Goal: Information Seeking & Learning: Check status

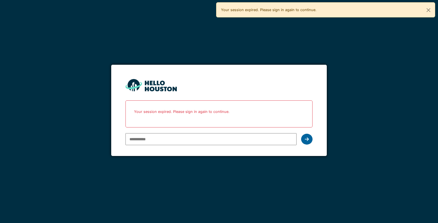
type input "**********"
click at [307, 139] on icon at bounding box center [307, 139] width 4 height 5
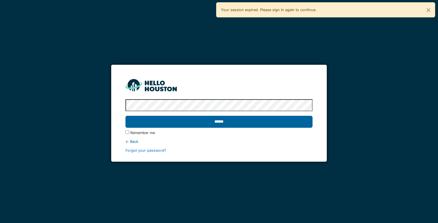
click at [279, 122] on input "******" at bounding box center [218, 122] width 187 height 12
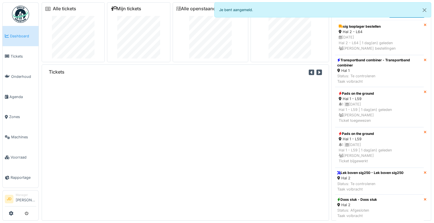
click at [124, 9] on link "Mijn tickets" at bounding box center [126, 8] width 31 height 5
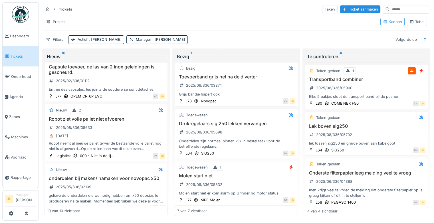
click at [414, 19] on div "Tabel" at bounding box center [416, 21] width 15 height 5
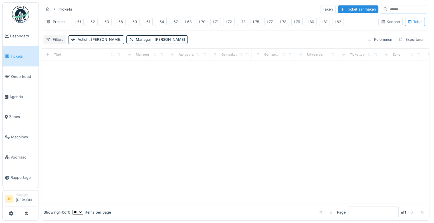
click at [61, 43] on div "Filters" at bounding box center [54, 39] width 23 height 8
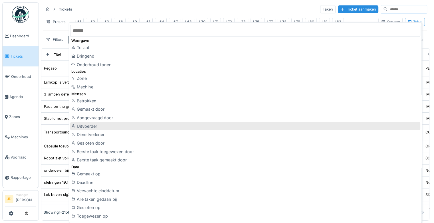
click at [109, 124] on div "Uitvoerder" at bounding box center [245, 126] width 350 height 9
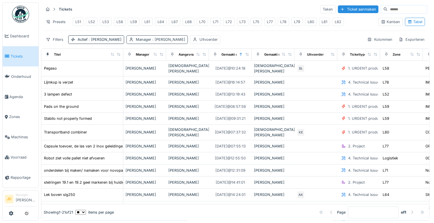
click at [151, 42] on span ": [PERSON_NAME]" at bounding box center [168, 39] width 34 height 4
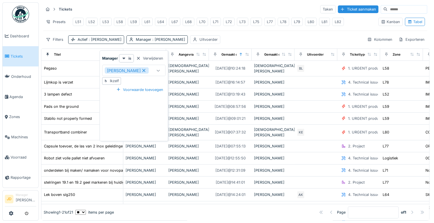
click at [141, 72] on icon at bounding box center [143, 70] width 5 height 4
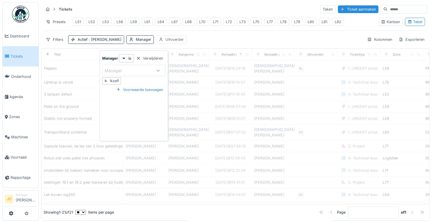
click at [165, 42] on div "Uitvoerder" at bounding box center [174, 39] width 18 height 5
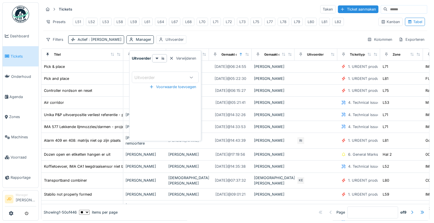
click at [148, 80] on div "Uitvoerder" at bounding box center [148, 77] width 28 height 6
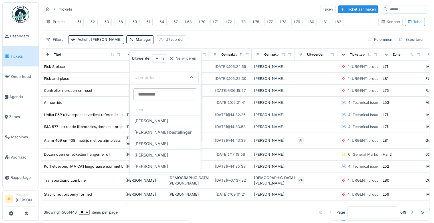
click at [193, 43] on div "Filters Actief : Ja Manager Uitvoerder Kolommen Exporteren" at bounding box center [234, 39] width 383 height 8
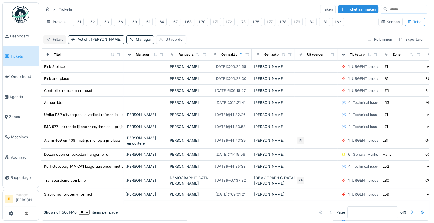
click at [58, 43] on div "Filters" at bounding box center [54, 39] width 23 height 8
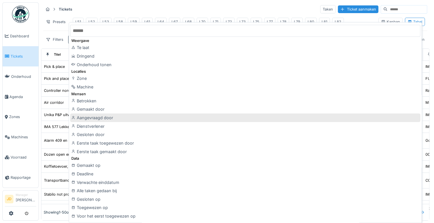
click at [121, 116] on div "Aangevraagd door" at bounding box center [245, 117] width 350 height 9
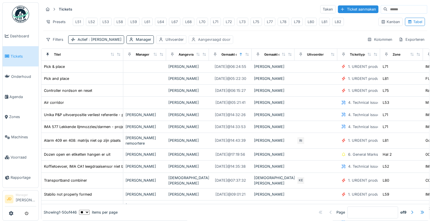
click at [188, 44] on div "Aangevraagd door" at bounding box center [210, 39] width 44 height 8
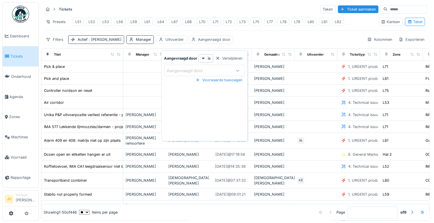
click at [182, 68] on div "Aangevraagd door" at bounding box center [189, 71] width 44 height 6
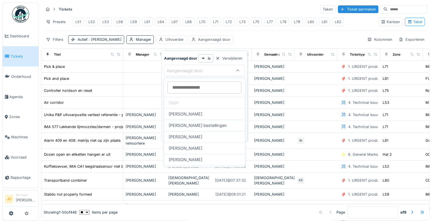
drag, startPoint x: 182, startPoint y: 68, endPoint x: 191, endPoint y: 88, distance: 21.4
click at [191, 88] on door_IxOTU at bounding box center [204, 88] width 74 height 12
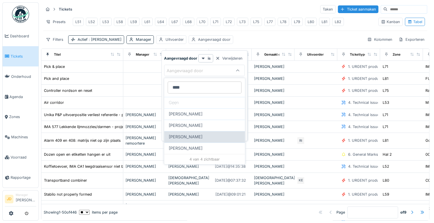
type door_IxOTU "****"
click at [181, 134] on span "[PERSON_NAME]" at bounding box center [186, 137] width 34 height 6
type input "****"
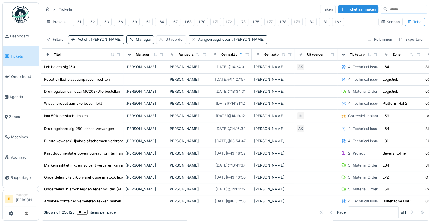
click at [255, 7] on div "Tickets Taken Ticket aanmaken" at bounding box center [234, 9] width 383 height 9
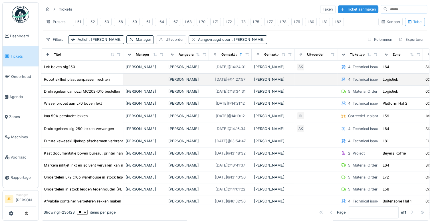
click at [303, 85] on td at bounding box center [315, 80] width 43 height 12
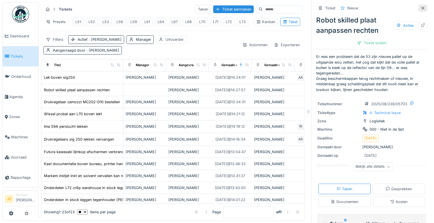
click at [420, 5] on div at bounding box center [422, 7] width 5 height 5
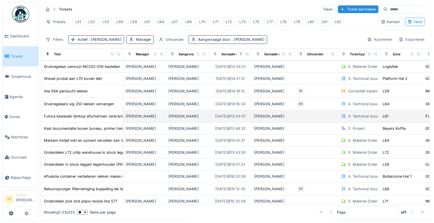
scroll to position [25, 0]
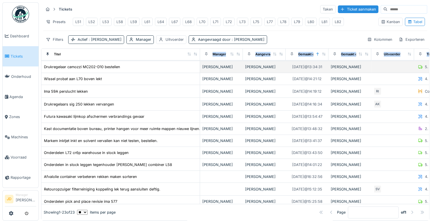
drag, startPoint x: 119, startPoint y: 58, endPoint x: 196, endPoint y: 69, distance: 77.5
click at [196, 69] on table "Titel Manager Aangevraagd door Gemaakt op Gemaakt door Uitvoerder Tickettype Zo…" at bounding box center [398, 173] width 714 height 299
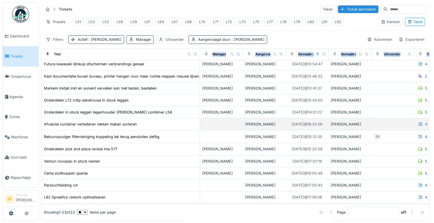
scroll to position [76, 0]
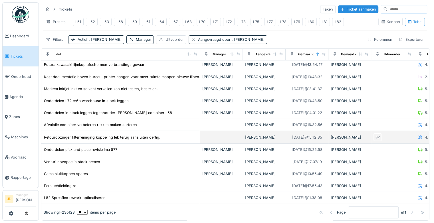
click at [178, 140] on div "Retouropzuiger filterreiniging koppeling lek terug aansluiten deftig." at bounding box center [121, 137] width 154 height 6
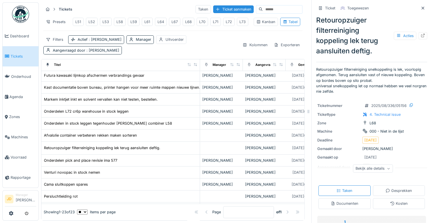
click at [330, 204] on div "Documenten" at bounding box center [344, 203] width 28 height 5
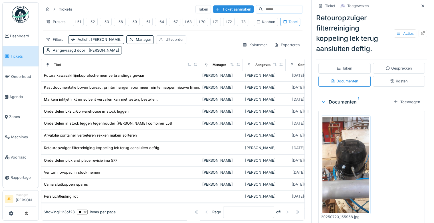
scroll to position [123, 0]
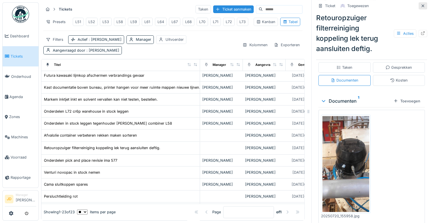
click at [420, 3] on div at bounding box center [422, 5] width 5 height 5
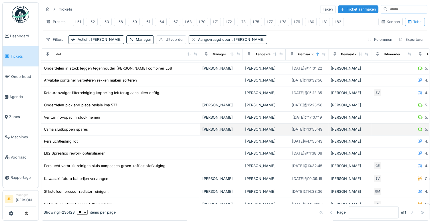
scroll to position [122, 0]
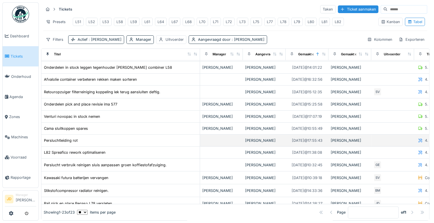
click at [178, 138] on div "Persluchtleiding rot" at bounding box center [121, 140] width 154 height 6
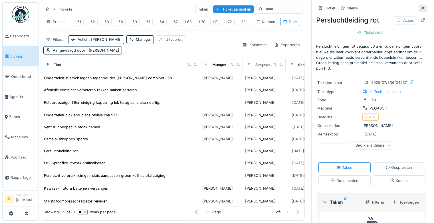
click at [420, 6] on icon at bounding box center [422, 8] width 5 height 4
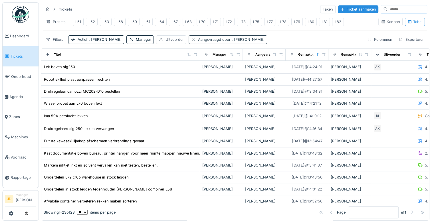
click at [198, 41] on div "Aangevraagd door : [PERSON_NAME]" at bounding box center [231, 39] width 66 height 5
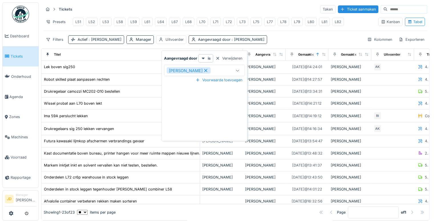
click at [203, 68] on icon at bounding box center [205, 70] width 5 height 4
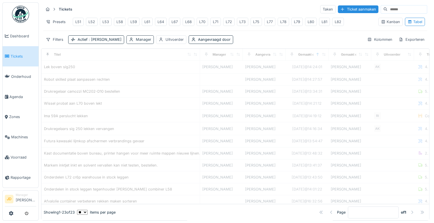
click at [136, 38] on div "Manager" at bounding box center [143, 39] width 15 height 5
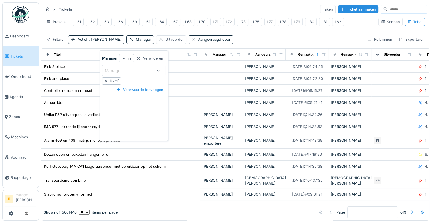
click at [133, 67] on div "Manager" at bounding box center [129, 70] width 48 height 6
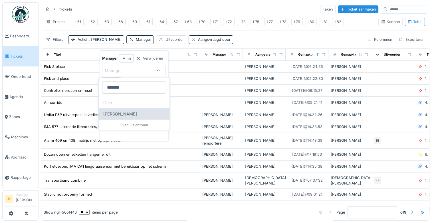
type input "*******"
click at [123, 112] on span "[PERSON_NAME]" at bounding box center [120, 114] width 34 height 6
type input "****"
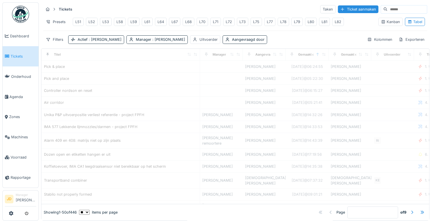
click at [193, 1] on div "Tickets Taken Ticket aanmaken Presets L51 L52 L53 L58 L59 L61 L64 L67 L68 L70 L…" at bounding box center [236, 111] width 395 height 223
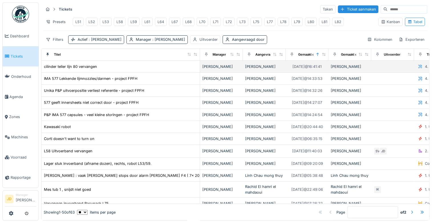
click at [138, 67] on td "cilinder teller lijn 80 vervangen" at bounding box center [120, 67] width 159 height 12
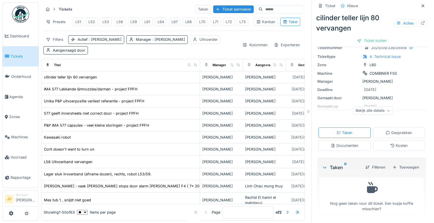
scroll to position [35, 0]
click at [356, 142] on div "Documenten" at bounding box center [344, 145] width 52 height 11
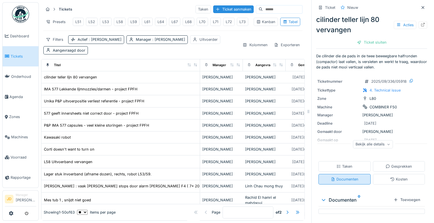
scroll to position [0, 0]
click at [336, 165] on icon at bounding box center [338, 167] width 5 height 4
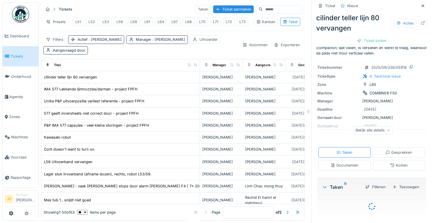
scroll to position [35, 0]
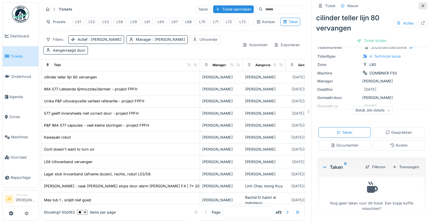
click at [420, 4] on icon at bounding box center [422, 6] width 5 height 4
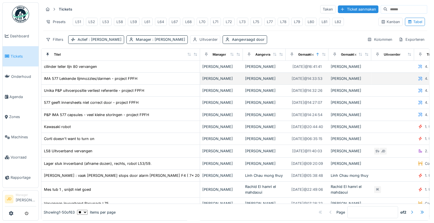
click at [153, 82] on div "IMA 577 Lekkende lijmnozzles/darmen - project FPFH" at bounding box center [121, 79] width 154 height 6
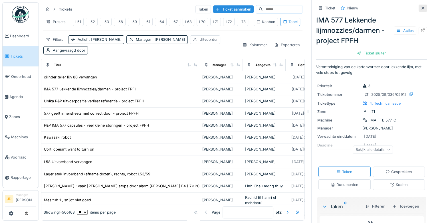
click at [420, 6] on icon at bounding box center [422, 8] width 5 height 4
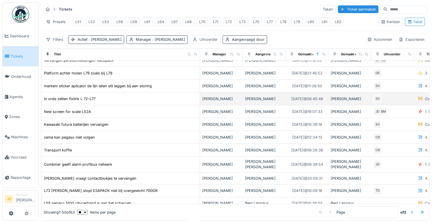
scroll to position [428, 0]
